Goal: Find contact information: Find contact information

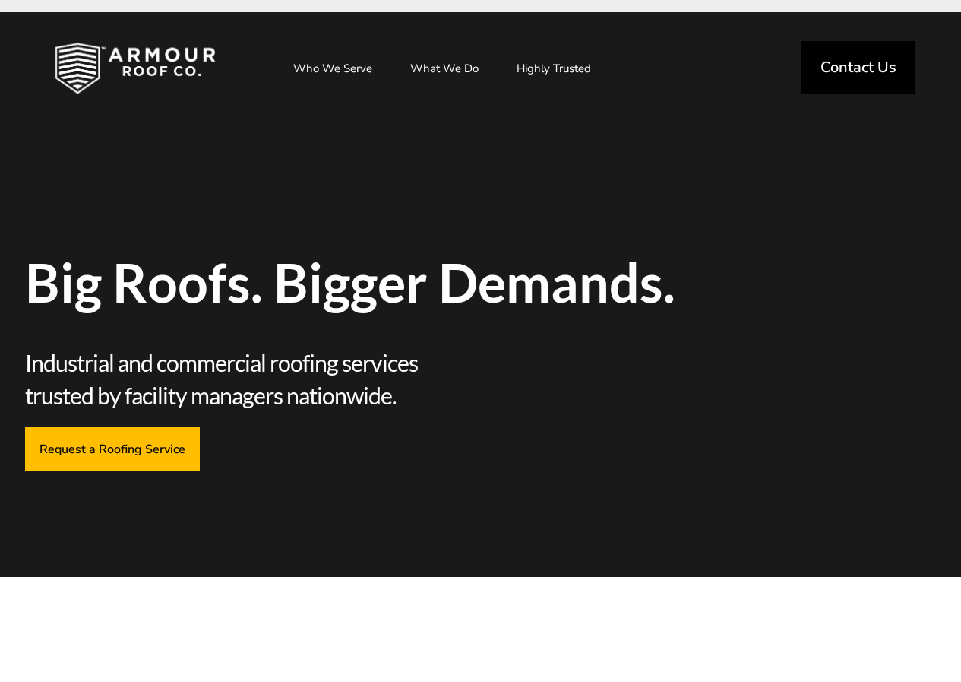
click at [872, 60] on span "Contact Us" at bounding box center [859, 67] width 76 height 15
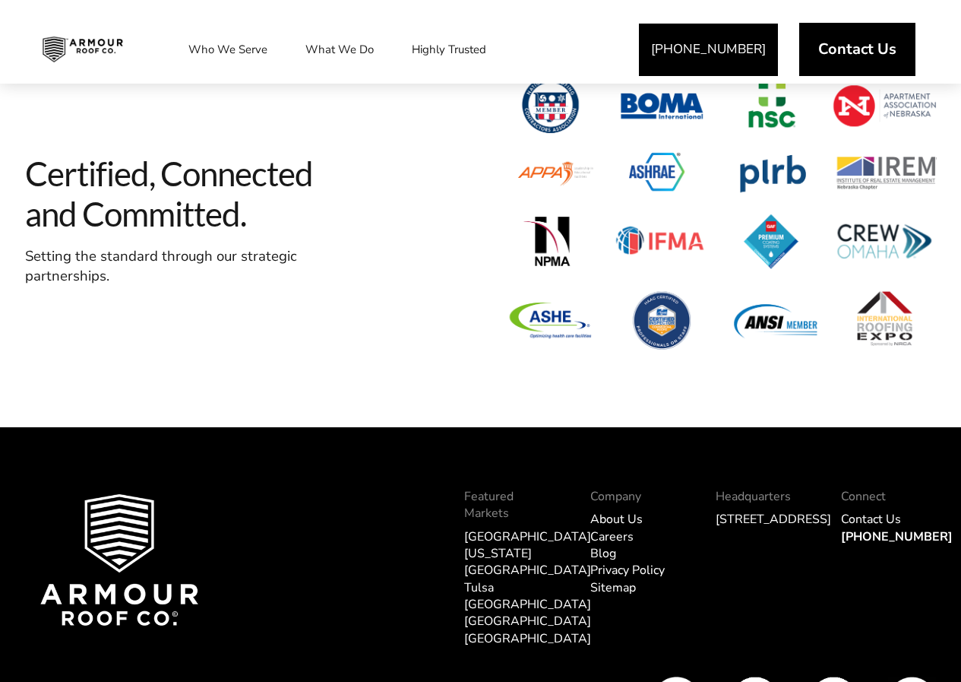
scroll to position [1834, 0]
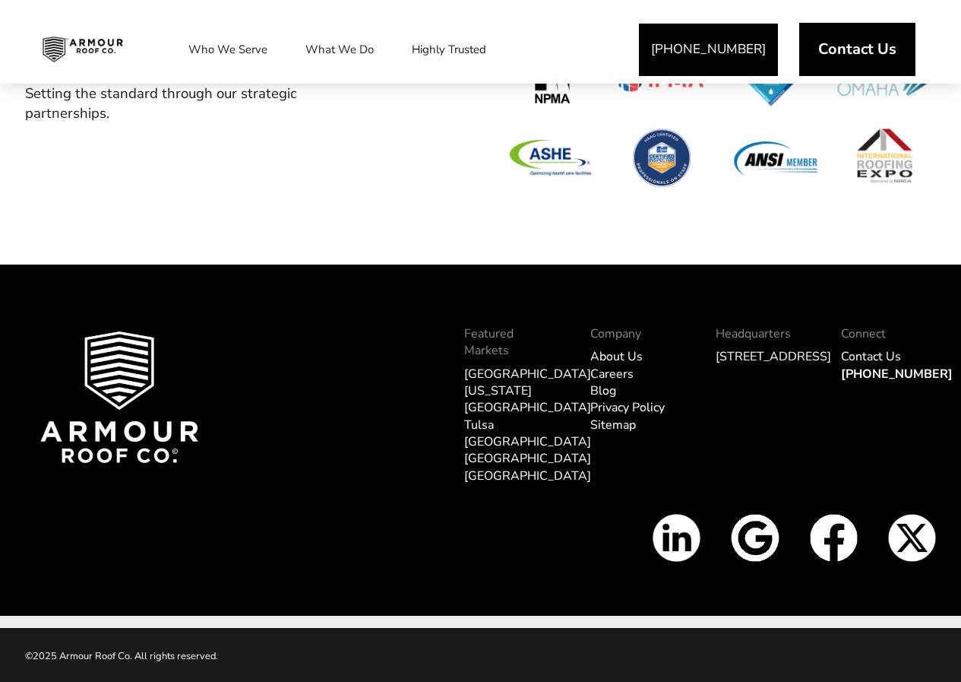
click at [837, 525] on img at bounding box center [834, 538] width 48 height 48
click at [886, 365] on link "Contact Us" at bounding box center [871, 356] width 60 height 17
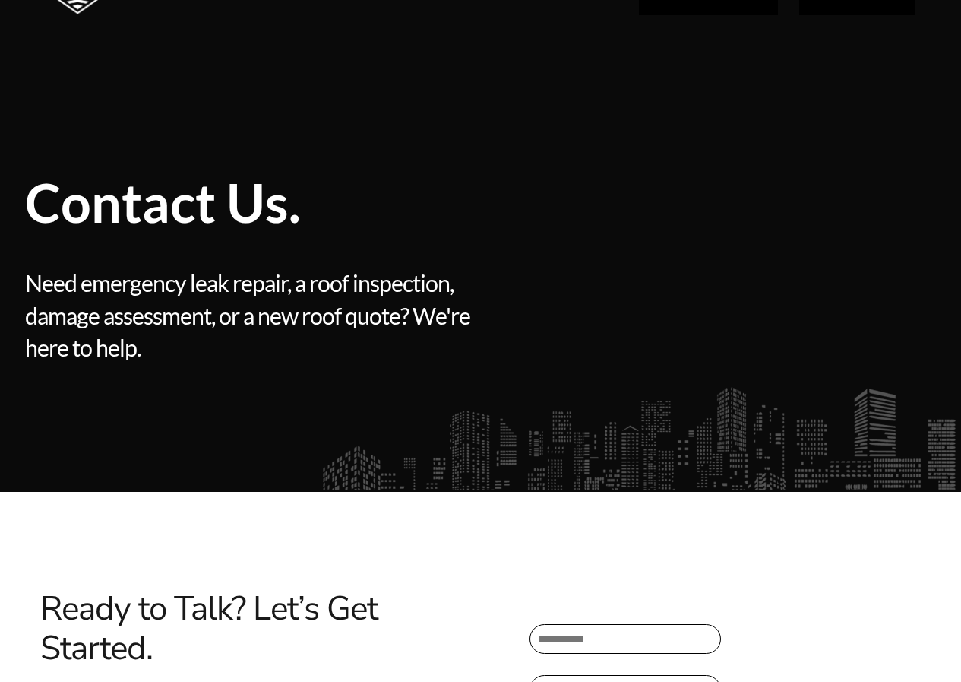
scroll to position [228, 0]
